Goal: Information Seeking & Learning: Check status

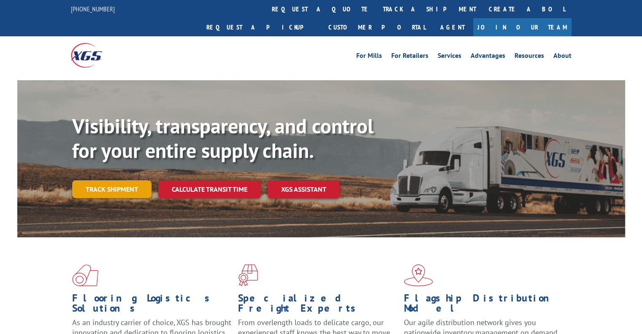
click at [97, 180] on link "Track shipment" at bounding box center [111, 189] width 79 height 18
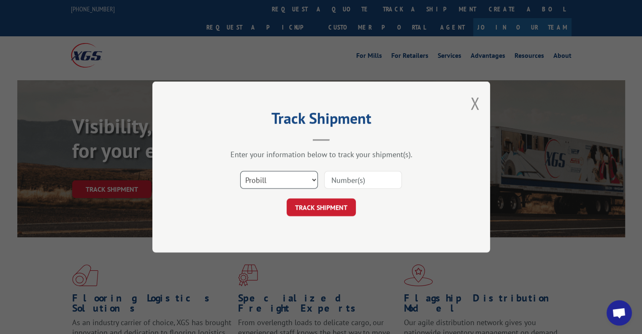
click at [296, 184] on select "Select category... Probill BOL PO" at bounding box center [279, 180] width 78 height 18
select select "bol"
click at [240, 171] on select "Select category... Probill BOL PO" at bounding box center [279, 180] width 78 height 18
click at [339, 177] on input at bounding box center [363, 180] width 78 height 18
paste input "54403068"
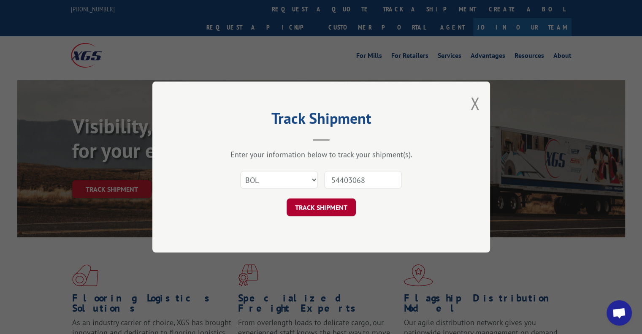
type input "54403068"
click at [322, 211] on button "TRACK SHIPMENT" at bounding box center [321, 207] width 69 height 18
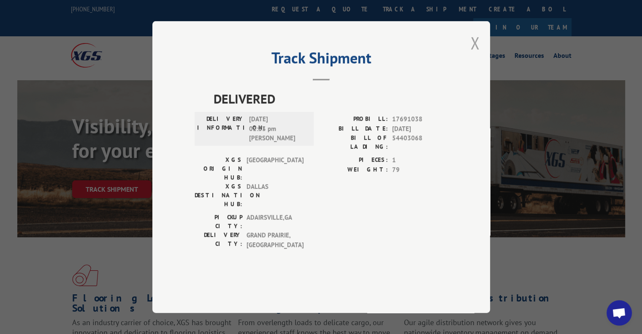
click at [475, 54] on button "Close modal" at bounding box center [474, 43] width 9 height 22
